Goal: Task Accomplishment & Management: Use online tool/utility

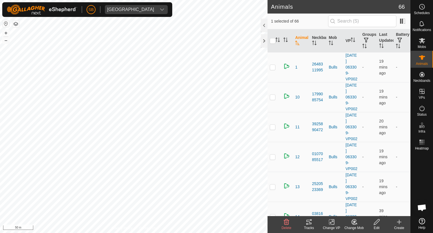
click at [307, 223] on icon at bounding box center [309, 222] width 7 height 7
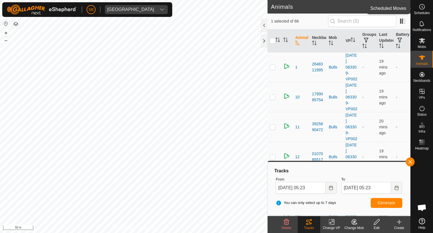
click at [423, 7] on icon at bounding box center [422, 6] width 7 height 7
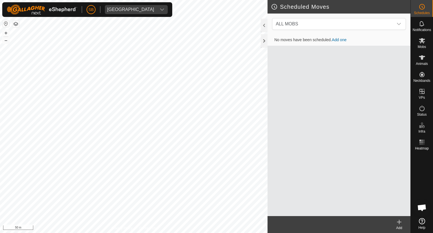
click at [398, 223] on icon at bounding box center [399, 222] width 7 height 7
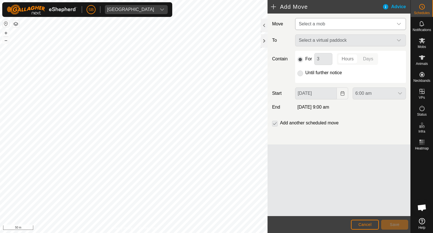
click at [398, 23] on icon "dropdown trigger" at bounding box center [399, 24] width 5 height 5
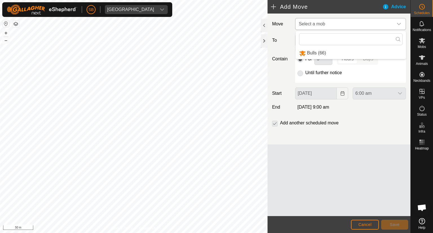
click at [319, 50] on li "Bulls (66)" at bounding box center [351, 53] width 110 height 12
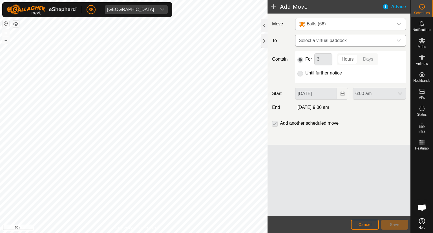
click at [399, 41] on icon "dropdown trigger" at bounding box center [399, 40] width 4 height 2
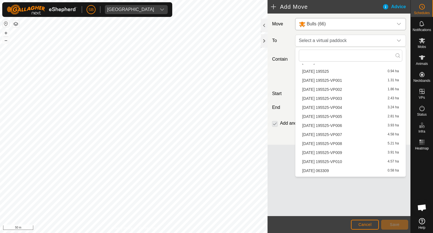
scroll to position [766, 0]
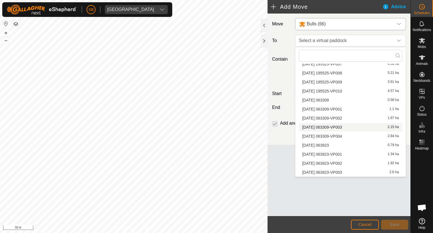
click at [336, 128] on li "[DATE] 063309-VP003 2.15 ha" at bounding box center [351, 127] width 104 height 8
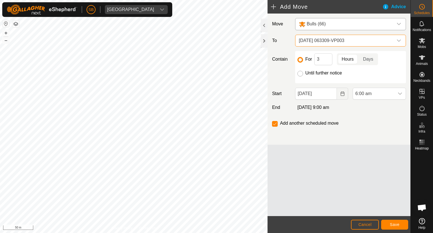
click at [300, 72] on input "Until further notice" at bounding box center [301, 74] width 6 height 6
radio input "true"
checkbox input "false"
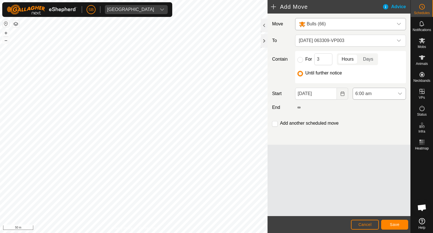
click at [401, 91] on icon "dropdown trigger" at bounding box center [400, 93] width 5 height 5
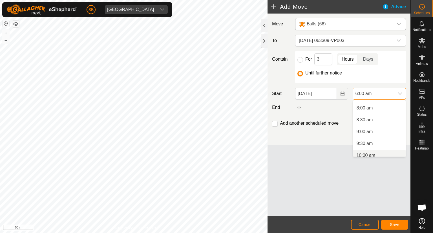
scroll to position [192, 0]
click at [367, 139] on li "9:30 am" at bounding box center [379, 138] width 53 height 11
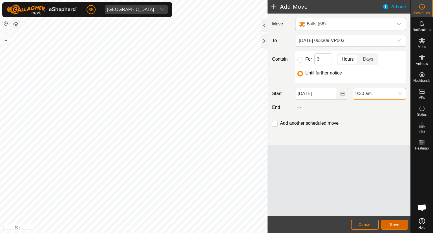
click at [396, 224] on span "Save" at bounding box center [395, 224] width 10 height 5
